Goal: Task Accomplishment & Management: Manage account settings

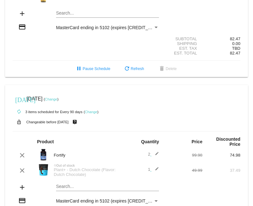
scroll to position [300, 0]
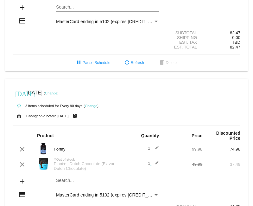
click at [86, 169] on mat-card "[DATE] [DATE] ( Change ) autorenew 3 items scheduled for Every 90 days ( Change…" at bounding box center [126, 162] width 243 height 166
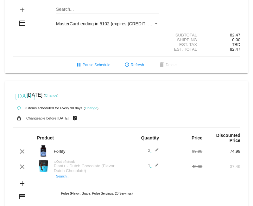
scroll to position [297, 0]
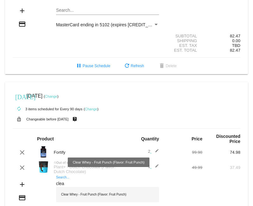
type input "clea"
click at [99, 187] on div "Clear Whey - Fruit Punch (Flavor: Fruit Punch)" at bounding box center [107, 194] width 103 height 15
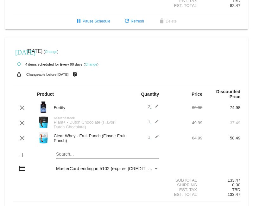
scroll to position [340, 0]
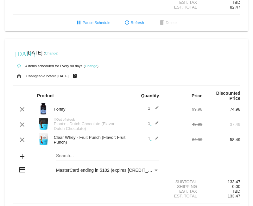
click at [86, 144] on mat-card "[DATE] [DATE] ( Change ) autorenew 4 items scheduled for Every 90 days ( Change…" at bounding box center [126, 129] width 243 height 181
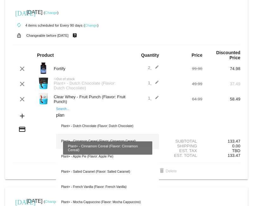
scroll to position [381, 0]
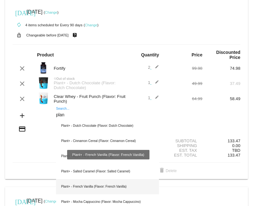
type input "plan"
click at [107, 179] on div "Plant+ - French Vanilla (Flavor: French Vanilla)" at bounding box center [107, 186] width 103 height 15
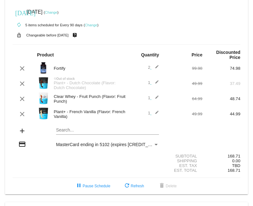
click at [158, 110] on mat-icon "edit" at bounding box center [155, 114] width 8 height 8
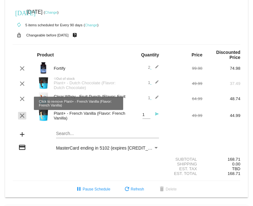
click at [23, 112] on mat-icon "clear" at bounding box center [22, 116] width 8 height 8
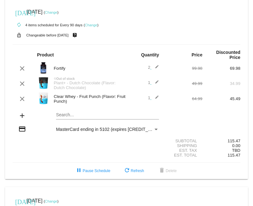
click at [68, 103] on mat-card "[DATE] [DATE] ( Change ) autorenew 4 items scheduled for Every 90 days ( Change…" at bounding box center [126, 88] width 243 height 181
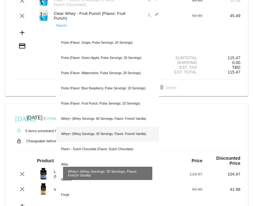
scroll to position [467, 0]
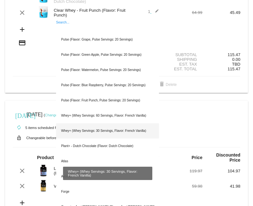
click at [80, 154] on div "Atlas" at bounding box center [107, 161] width 103 height 15
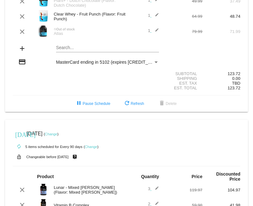
scroll to position [464, 0]
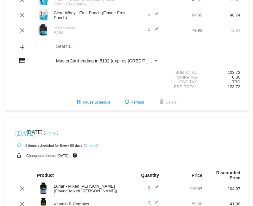
click at [42, 23] on img at bounding box center [43, 29] width 13 height 13
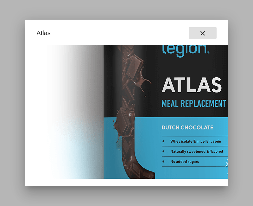
scroll to position [117, 0]
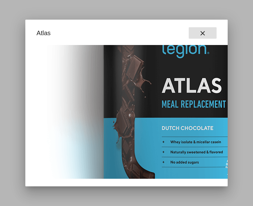
click at [200, 35] on mat-icon "close" at bounding box center [203, 33] width 8 height 8
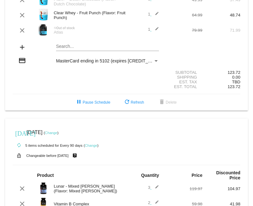
scroll to position [465, 0]
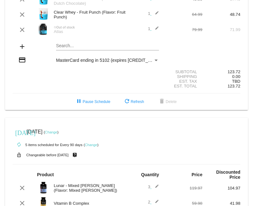
click at [65, 34] on mat-card "[DATE] [DATE] ( Change ) autorenew 5 items scheduled for Every 90 days ( Change…" at bounding box center [126, 12] width 243 height 196
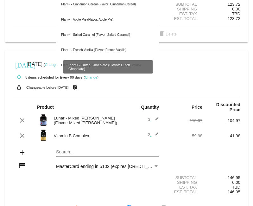
scroll to position [535, 0]
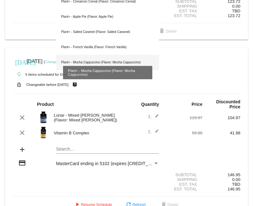
type input "plant"
click at [81, 55] on div "Plant+ - Mocha Cappuccino (Flavor: Mocha Cappuccino)" at bounding box center [107, 62] width 103 height 15
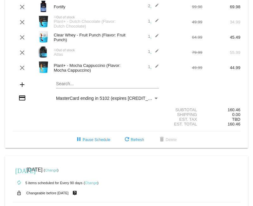
scroll to position [443, 0]
click at [45, 45] on img at bounding box center [43, 51] width 13 height 13
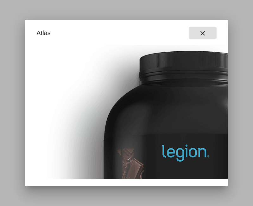
scroll to position [9, 0]
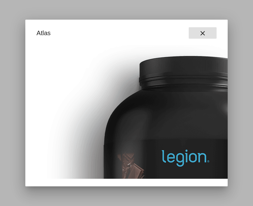
click at [197, 35] on button "close" at bounding box center [203, 32] width 28 height 11
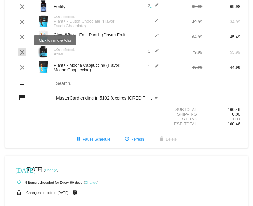
click at [22, 48] on mat-icon "clear" at bounding box center [22, 52] width 8 height 8
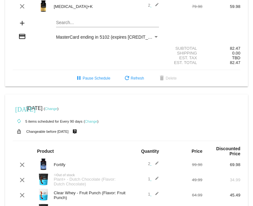
scroll to position [286, 0]
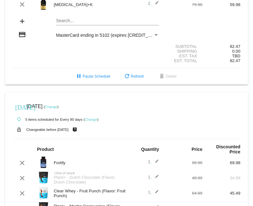
click at [44, 156] on img at bounding box center [43, 162] width 13 height 13
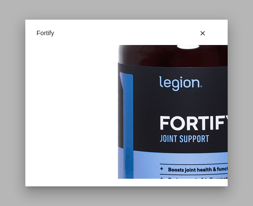
scroll to position [0, 0]
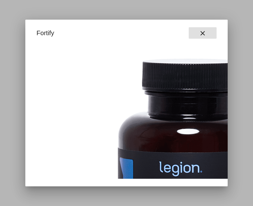
click at [202, 32] on mat-icon "close" at bounding box center [203, 33] width 8 height 8
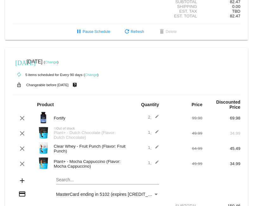
scroll to position [336, 0]
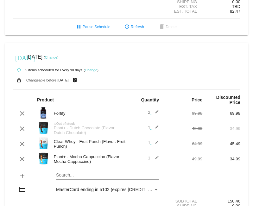
click at [57, 55] on link "Change" at bounding box center [51, 57] width 12 height 4
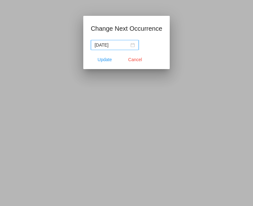
click at [139, 45] on nz-date-picker "[DATE]" at bounding box center [115, 45] width 48 height 10
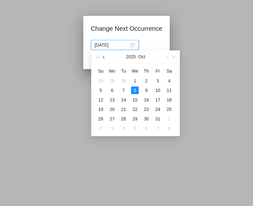
click at [104, 58] on span "button" at bounding box center [104, 57] width 3 height 3
click at [126, 101] on div "16" at bounding box center [124, 100] width 8 height 8
type input "[DATE]"
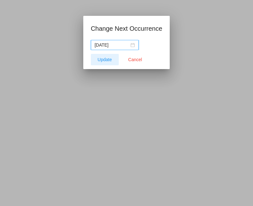
click at [104, 59] on span "Update" at bounding box center [105, 59] width 14 height 5
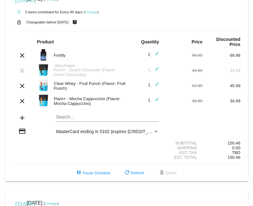
scroll to position [396, 0]
